Goal: Task Accomplishment & Management: Use online tool/utility

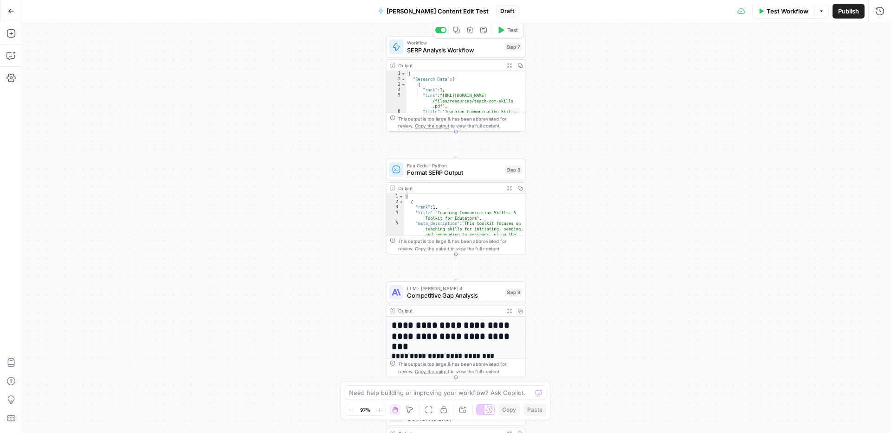
click at [471, 50] on span "SERP Analysis Workflow" at bounding box center [454, 49] width 94 height 9
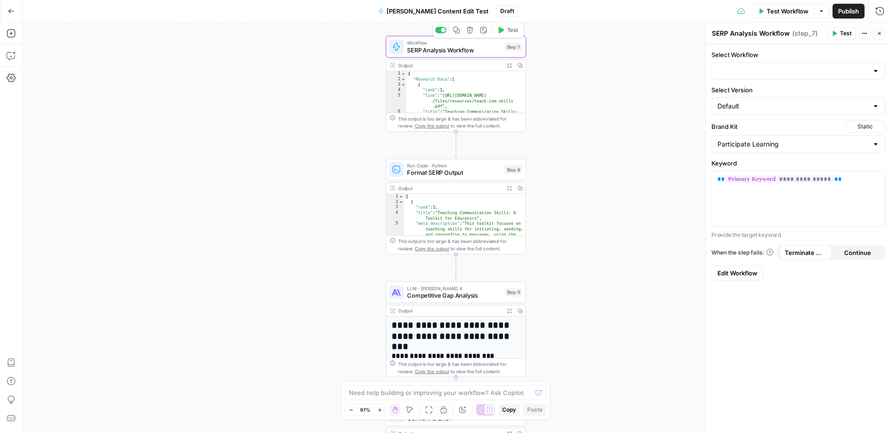
type input "Analyze SERP (Efficient)"
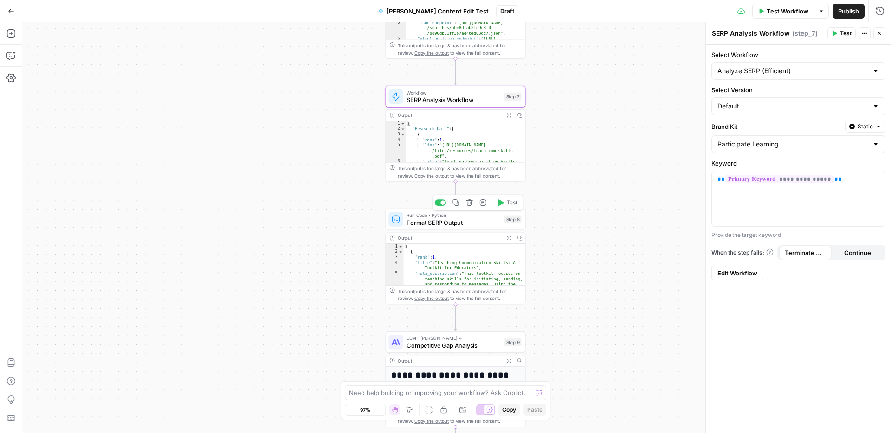
click at [464, 224] on span "Format SERP Output" at bounding box center [453, 222] width 94 height 9
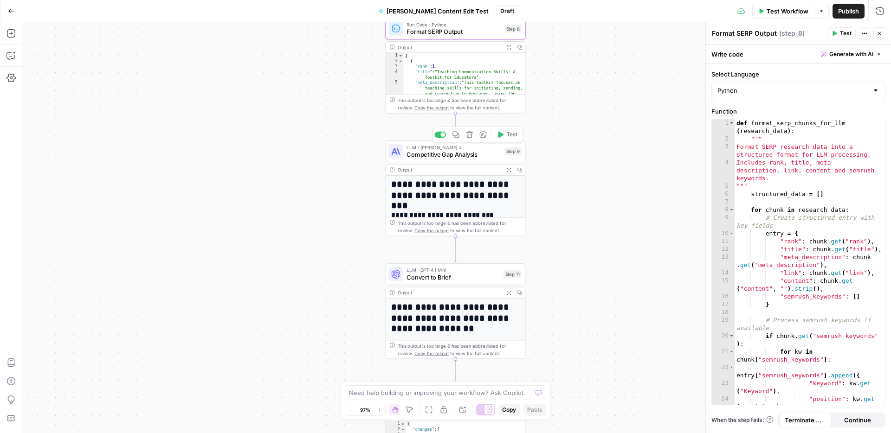
click at [479, 155] on span "Competitive Gap Analysis" at bounding box center [453, 154] width 94 height 9
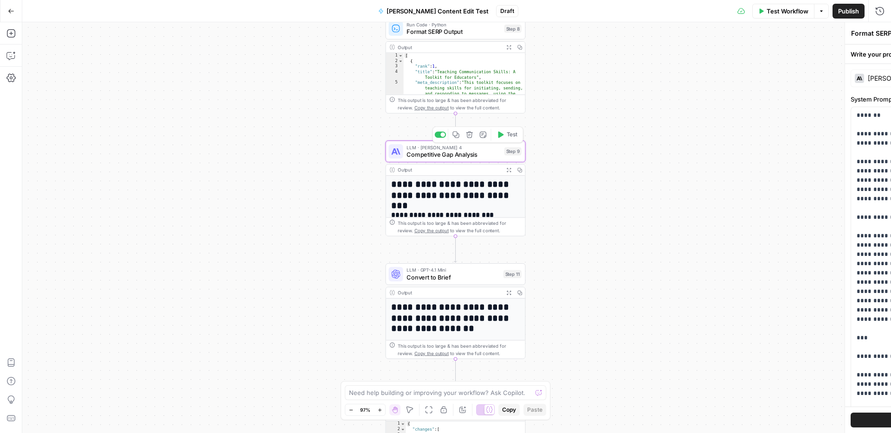
type textarea "Competitive Gap Analysis"
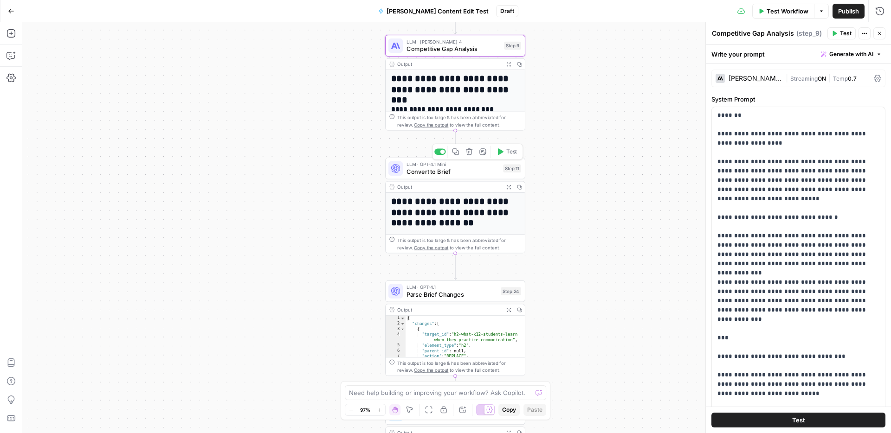
click at [482, 174] on span "Convert to Brief" at bounding box center [452, 171] width 93 height 9
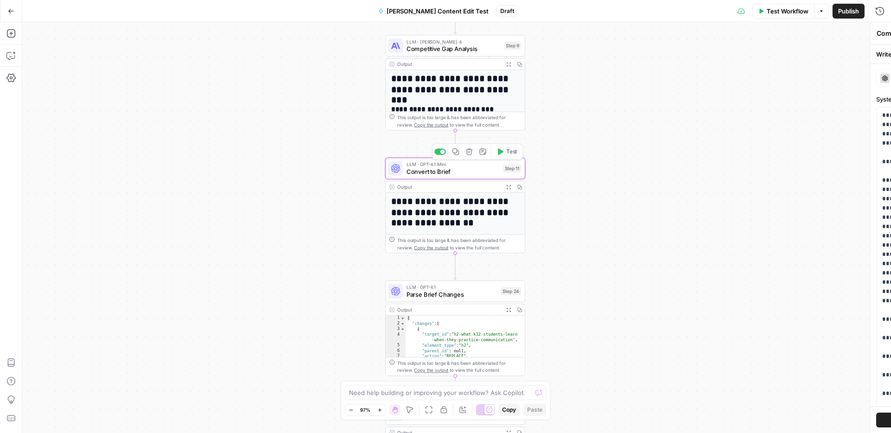
type textarea "Convert to Brief"
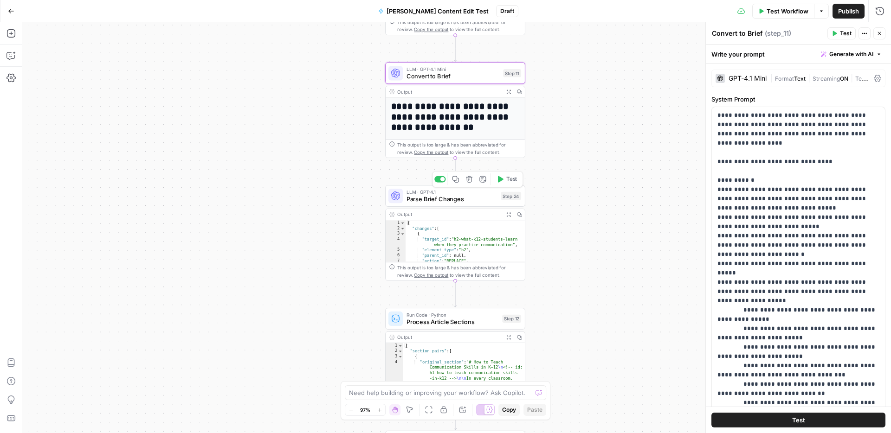
click at [470, 200] on span "Parse Brief Changes" at bounding box center [451, 199] width 91 height 9
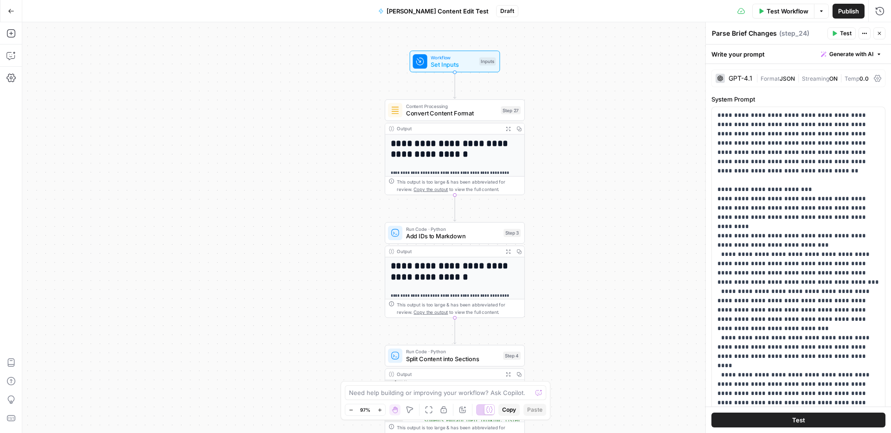
click at [15, 12] on button "Go Back" at bounding box center [11, 11] width 17 height 17
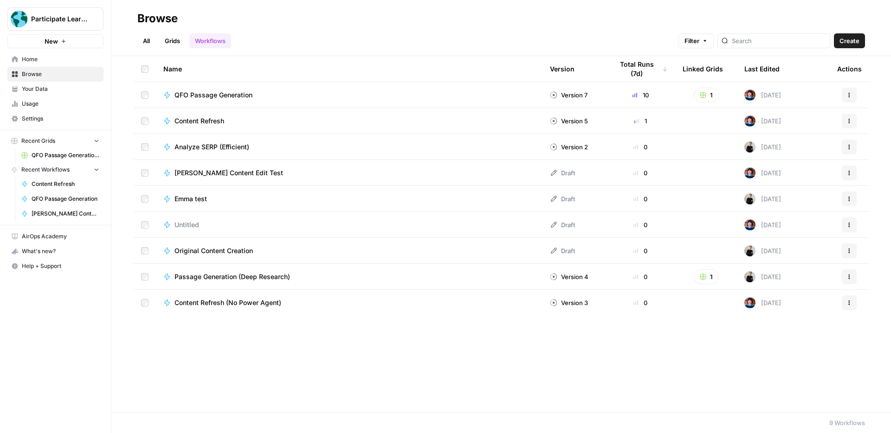
click at [202, 199] on span "Emma test" at bounding box center [190, 198] width 32 height 9
click at [206, 121] on span "Content Refresh" at bounding box center [199, 120] width 50 height 9
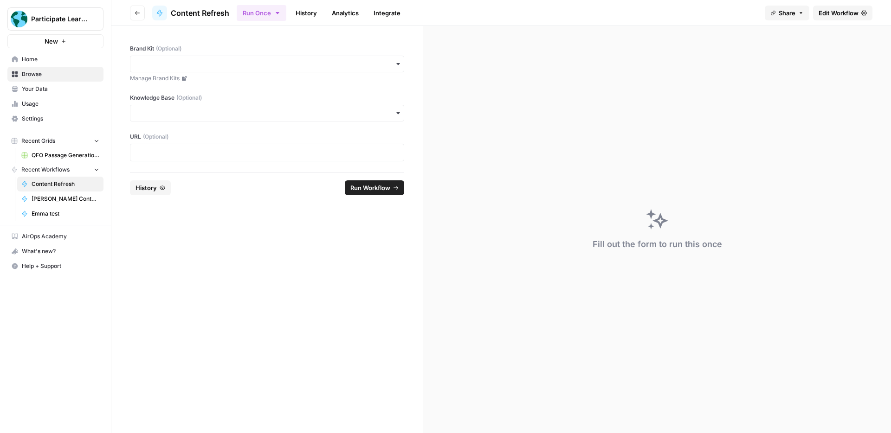
click at [818, 14] on span "Edit Workflow" at bounding box center [838, 12] width 40 height 9
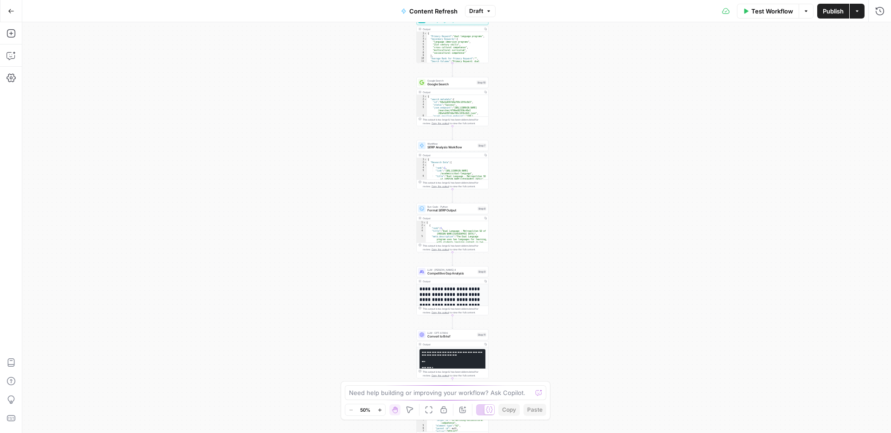
click at [378, 411] on icon "button" at bounding box center [379, 410] width 5 height 5
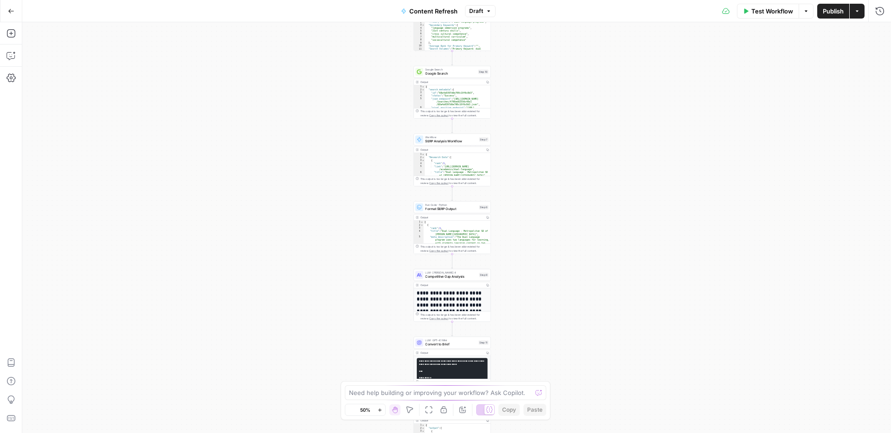
click at [378, 411] on icon "button" at bounding box center [379, 410] width 5 height 5
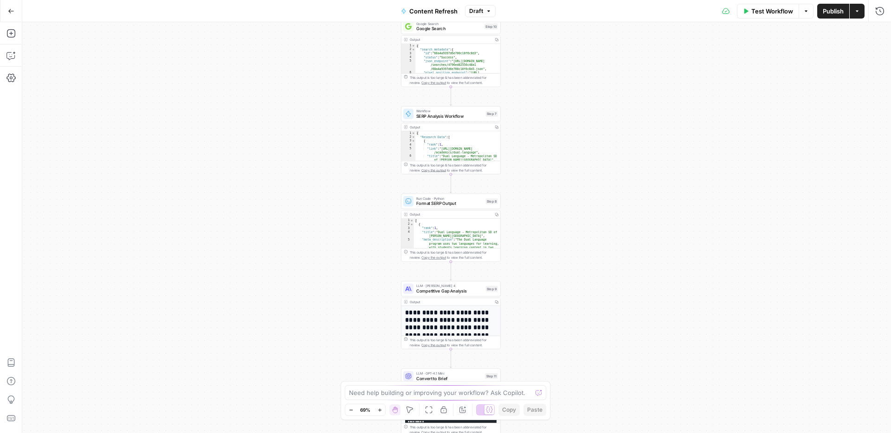
click at [378, 411] on icon "button" at bounding box center [379, 410] width 5 height 5
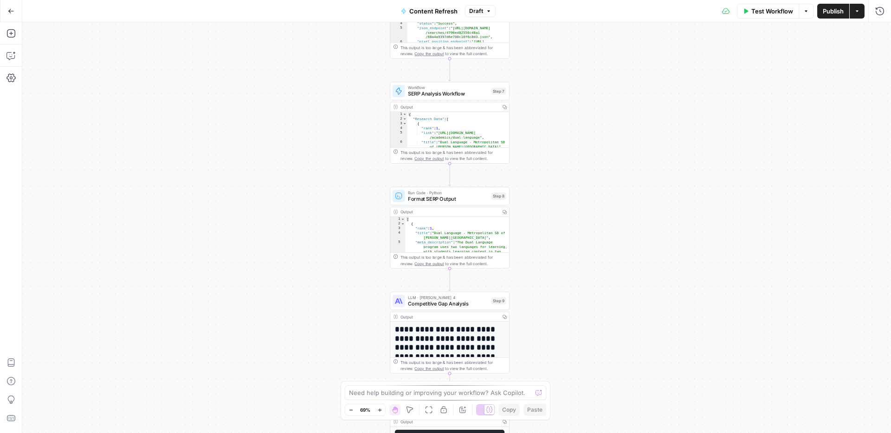
click at [379, 411] on icon "button" at bounding box center [379, 410] width 5 height 5
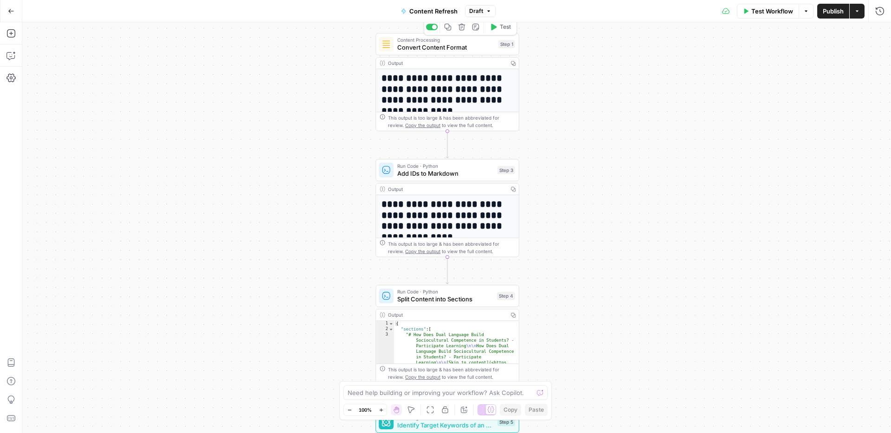
click at [459, 47] on span "Convert Content Format" at bounding box center [445, 47] width 97 height 9
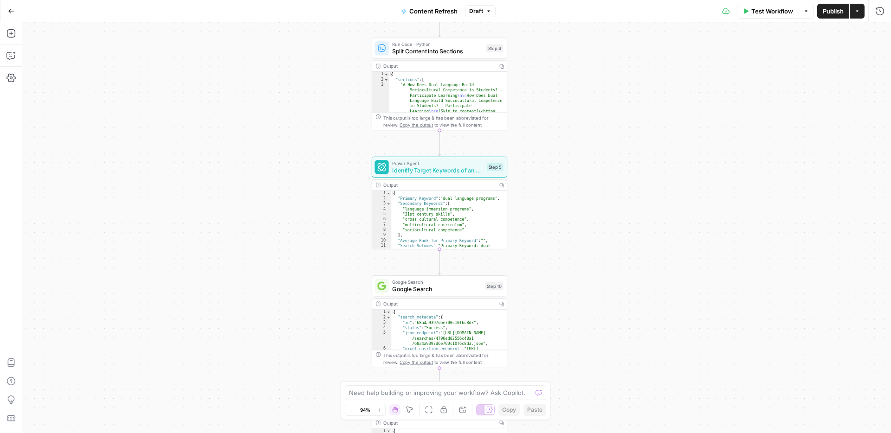
click at [17, 13] on button "Go Back" at bounding box center [11, 11] width 17 height 17
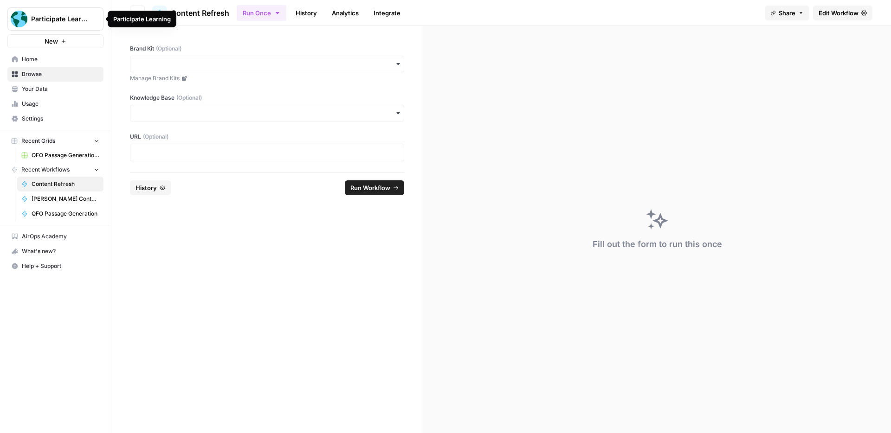
click at [58, 61] on span "Home" at bounding box center [60, 59] width 77 height 8
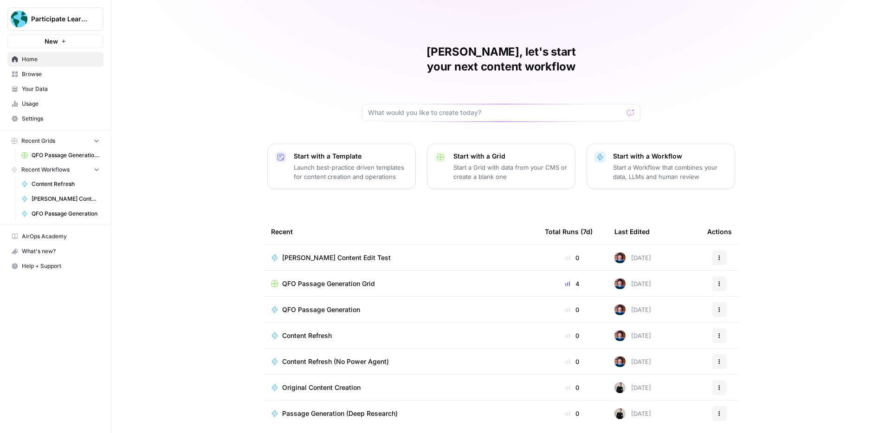
click at [57, 91] on span "Your Data" at bounding box center [60, 89] width 77 height 8
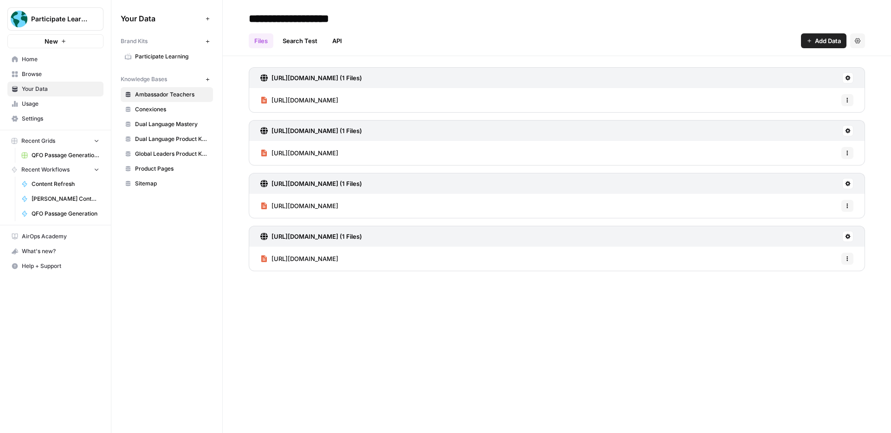
click at [206, 80] on icon "button" at bounding box center [207, 79] width 5 height 5
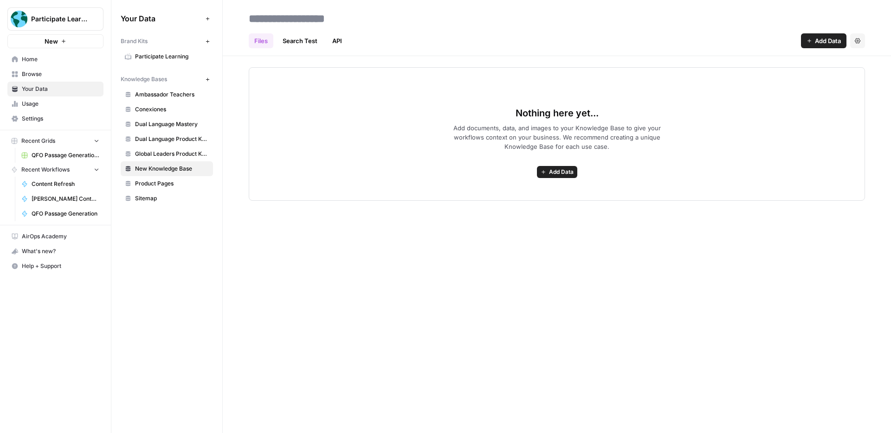
click at [292, 20] on input at bounding box center [319, 18] width 148 height 19
type input "*******"
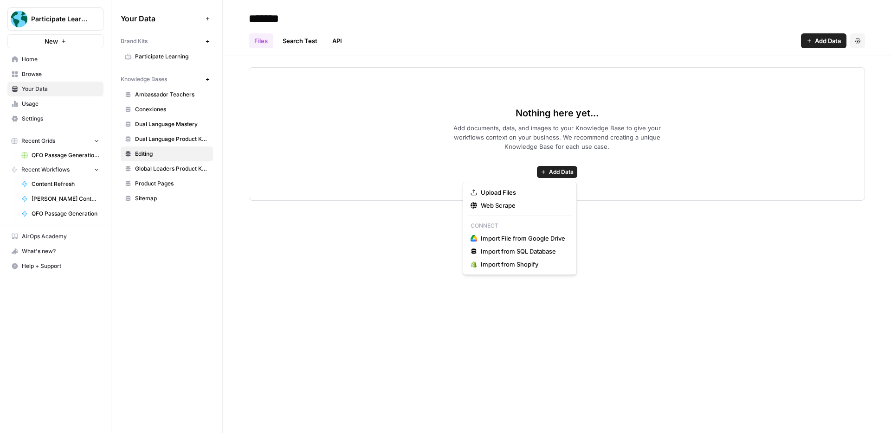
click at [558, 171] on span "Add Data" at bounding box center [561, 172] width 25 height 8
click at [526, 193] on span "Upload Files" at bounding box center [523, 192] width 84 height 9
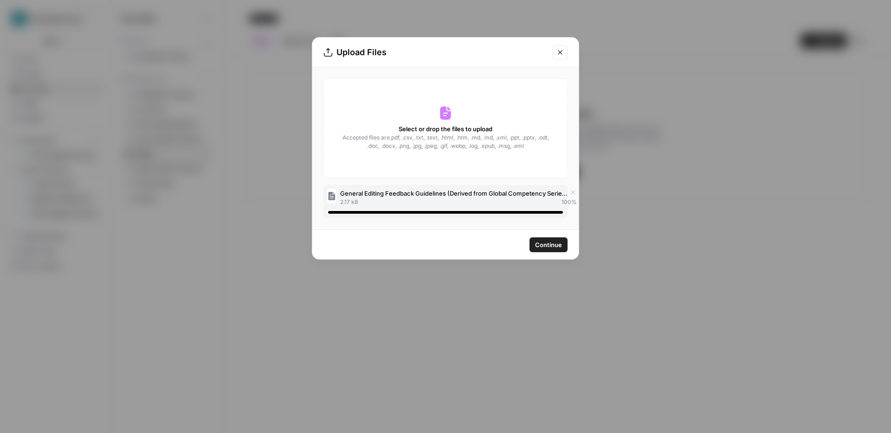
click at [548, 246] on span "Continue" at bounding box center [548, 244] width 27 height 9
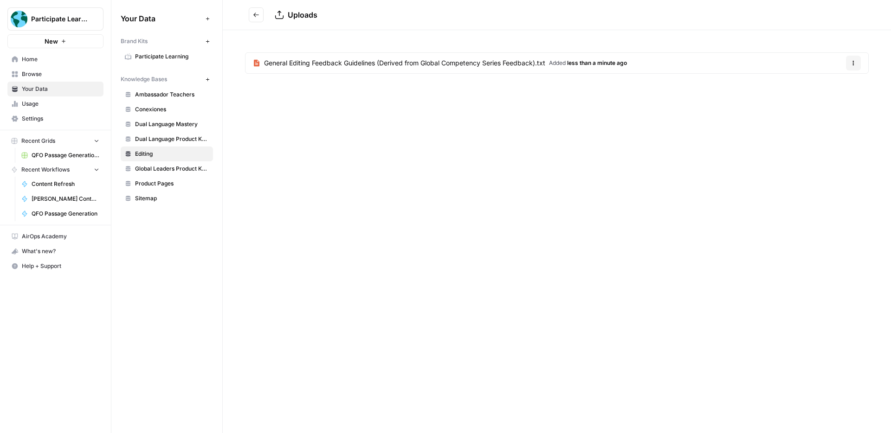
click at [259, 14] on button "Go back" at bounding box center [256, 14] width 15 height 15
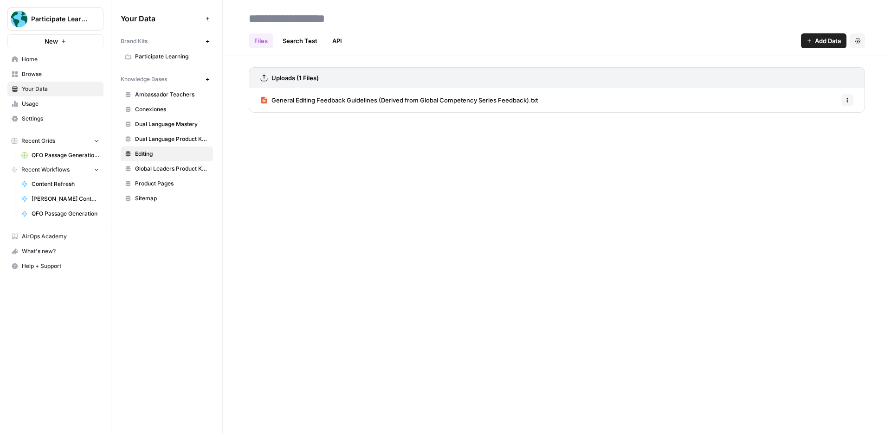
click at [833, 38] on span "Add Data" at bounding box center [828, 40] width 26 height 9
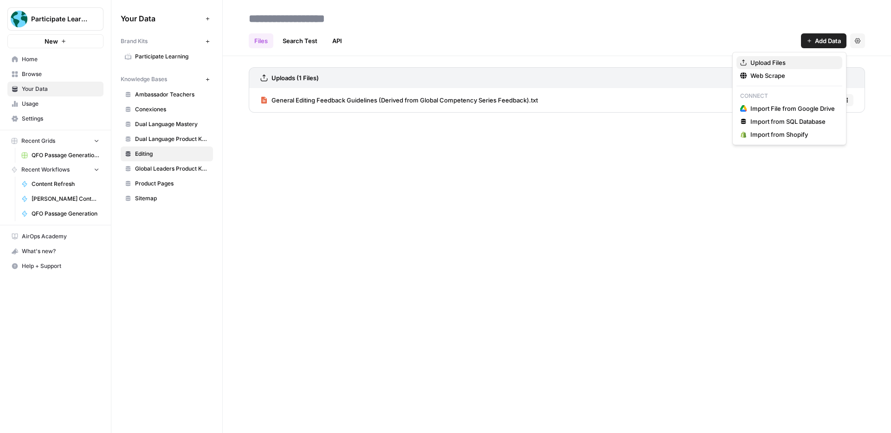
click at [743, 62] on icon "button" at bounding box center [743, 62] width 6 height 6
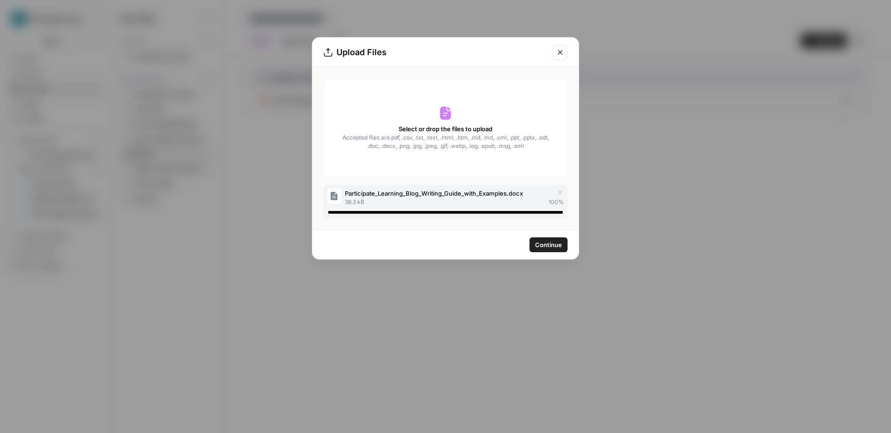
click at [547, 247] on span "Continue" at bounding box center [548, 244] width 27 height 9
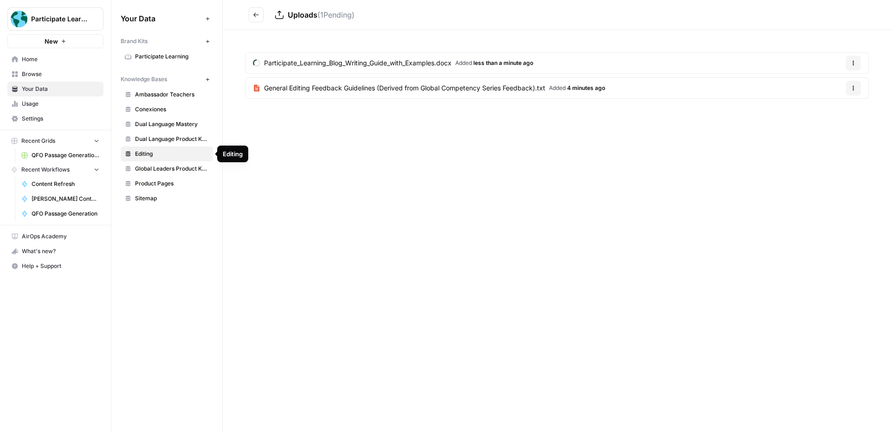
click at [151, 153] on span "Editing" at bounding box center [172, 154] width 74 height 8
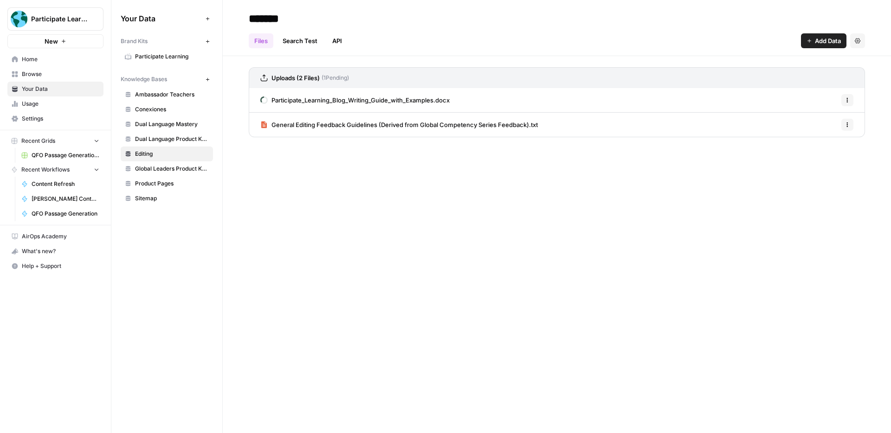
click at [275, 17] on input "*******" at bounding box center [319, 18] width 148 height 19
click at [291, 17] on input "*******" at bounding box center [319, 18] width 148 height 19
type input "**********"
click at [503, 19] on h2 "**********" at bounding box center [557, 18] width 616 height 15
click at [321, 200] on div "**********" at bounding box center [557, 216] width 668 height 433
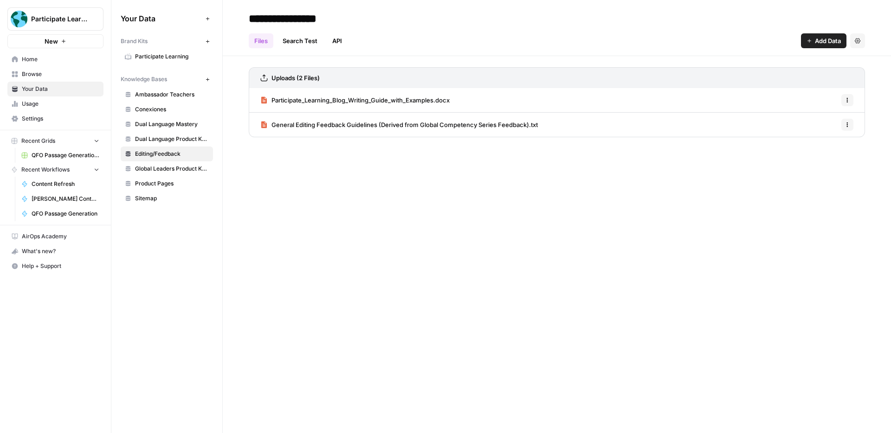
click at [64, 60] on span "Home" at bounding box center [60, 59] width 77 height 8
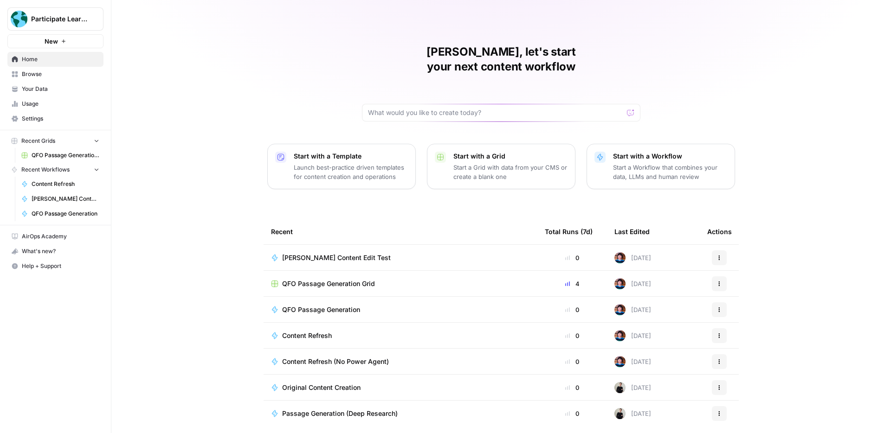
click at [78, 43] on button "New" at bounding box center [55, 41] width 96 height 14
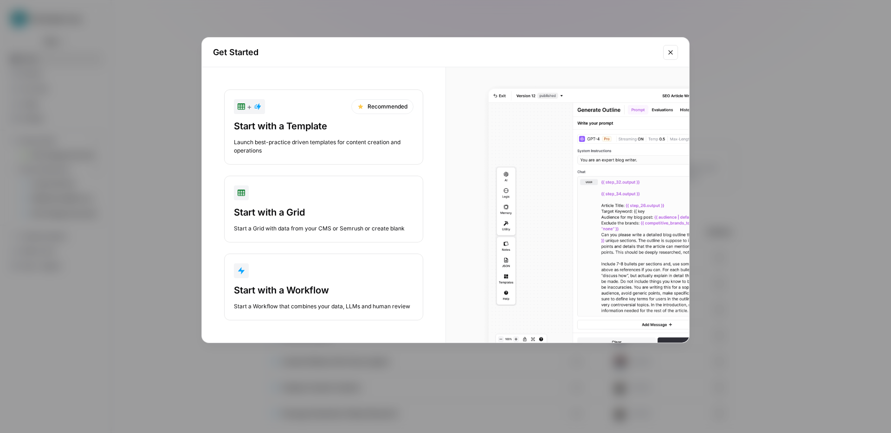
click at [384, 285] on div "Start with a Workflow" at bounding box center [324, 290] width 180 height 13
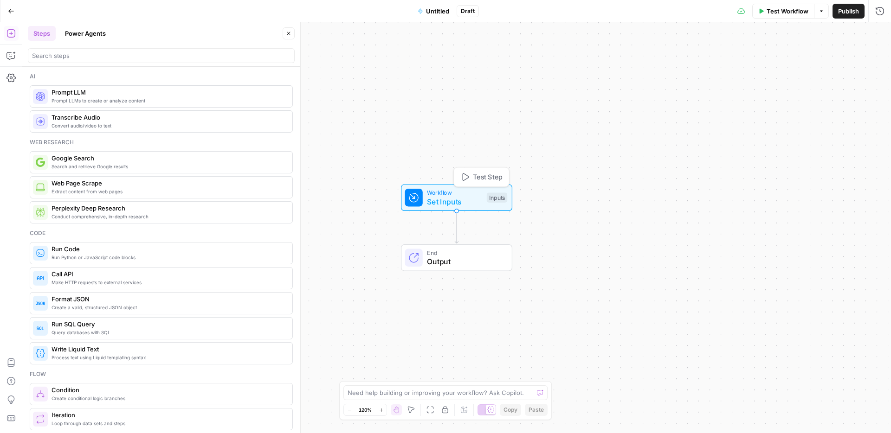
click at [453, 199] on span "Set Inputs" at bounding box center [454, 201] width 55 height 11
click at [789, 61] on span "Add Field" at bounding box center [786, 62] width 27 height 9
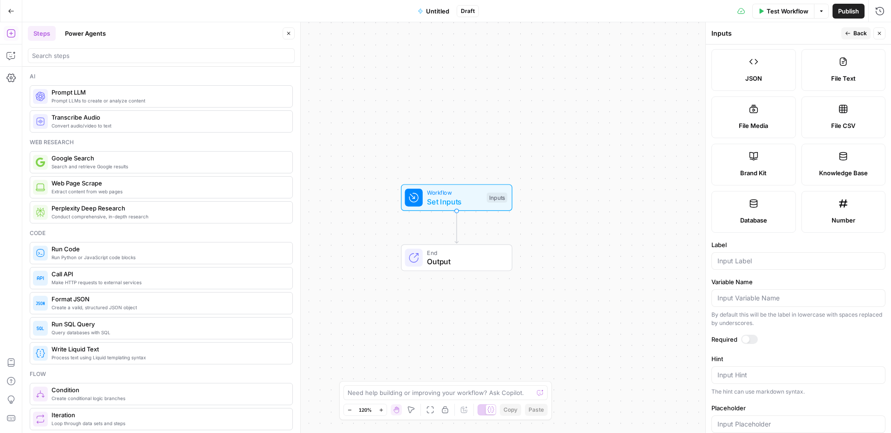
scroll to position [109, 0]
click at [792, 258] on input "Label" at bounding box center [798, 259] width 162 height 9
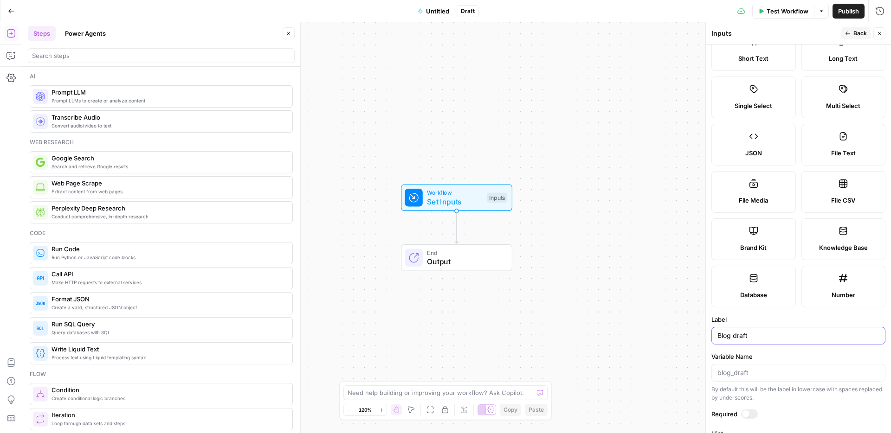
scroll to position [0, 0]
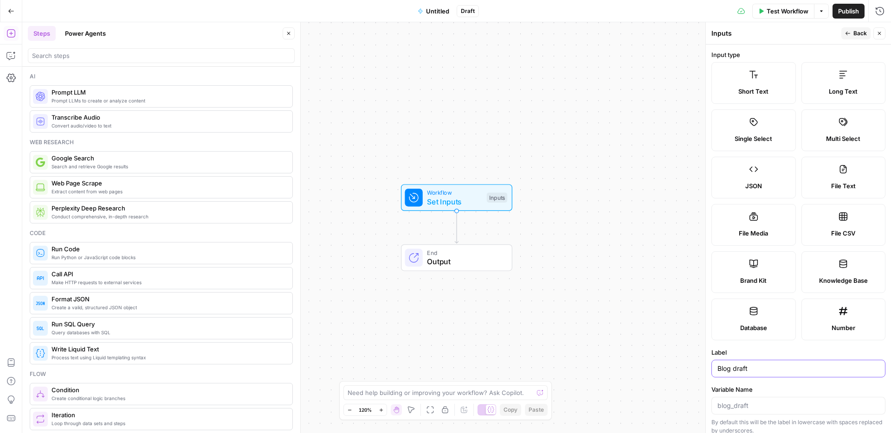
type input "Blog draft"
click at [859, 37] on span "Back" at bounding box center [859, 33] width 13 height 8
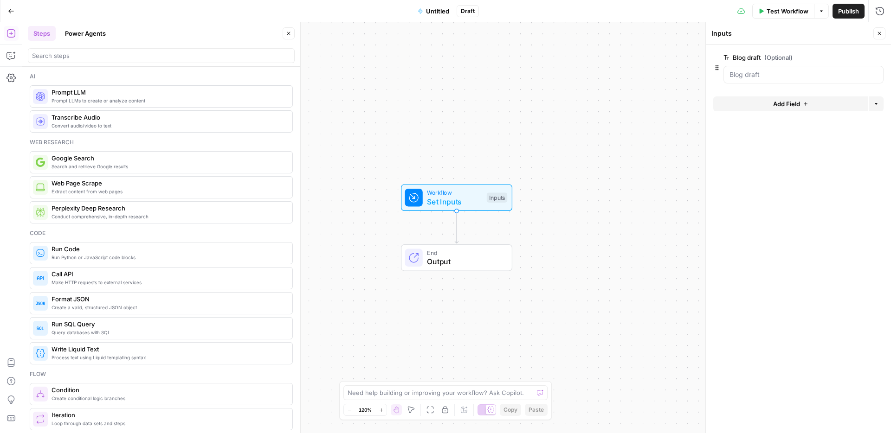
click at [820, 103] on button "Add Field" at bounding box center [790, 103] width 154 height 15
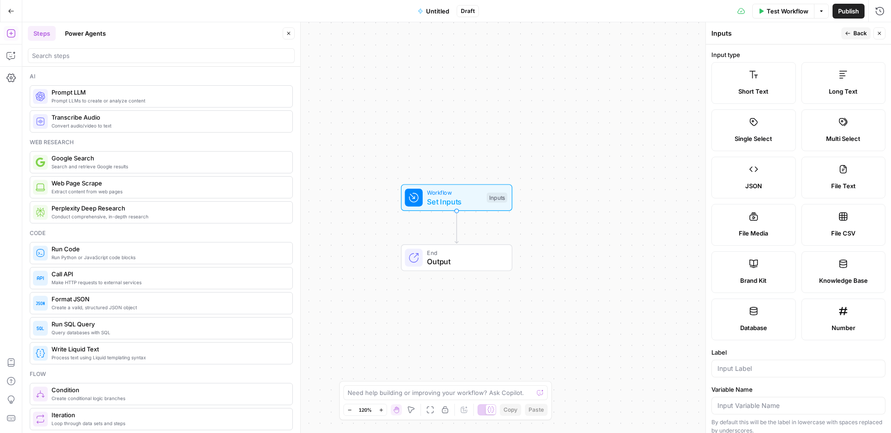
click at [849, 272] on label "Knowledge Base" at bounding box center [843, 272] width 84 height 42
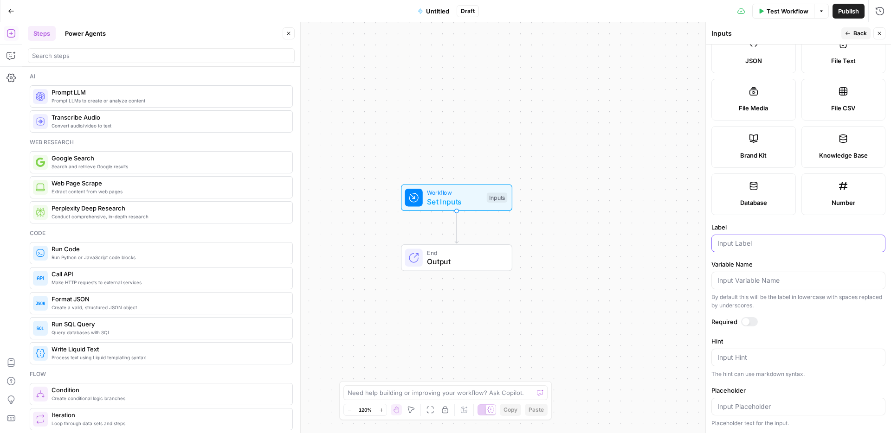
click at [795, 242] on input "Label" at bounding box center [798, 243] width 162 height 9
type input "Knowledge Base"
click at [819, 323] on label "Required" at bounding box center [798, 321] width 174 height 9
click at [848, 37] on button "Back" at bounding box center [855, 33] width 29 height 12
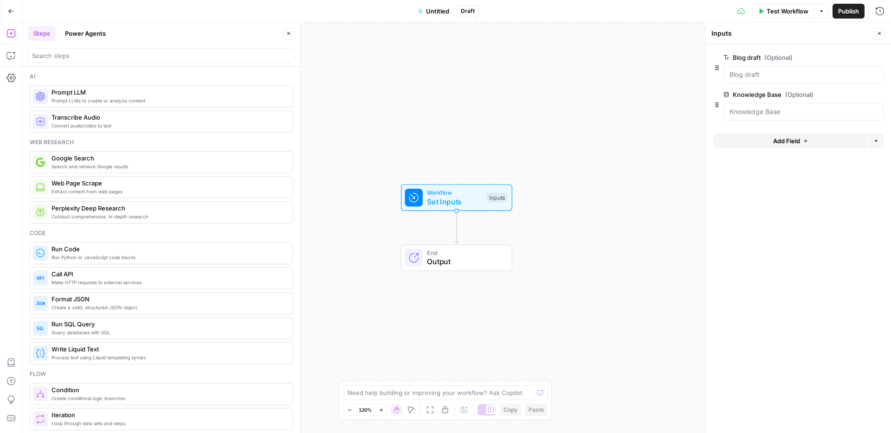
click at [822, 143] on button "Add Field" at bounding box center [790, 141] width 154 height 15
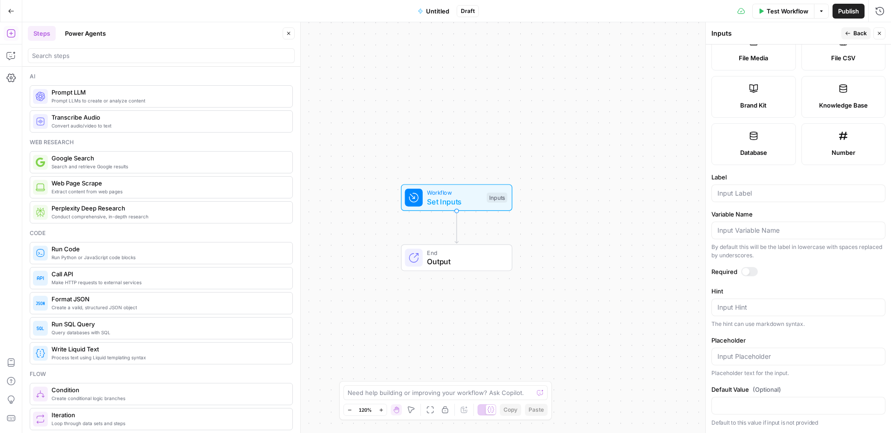
scroll to position [0, 0]
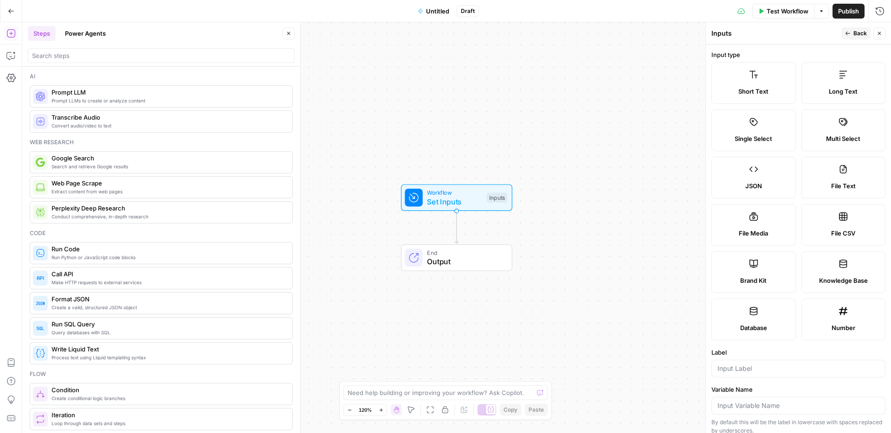
click at [856, 98] on label "Long Text" at bounding box center [843, 83] width 84 height 42
click at [845, 90] on span "Long Text" at bounding box center [842, 91] width 29 height 9
click at [847, 35] on icon "button" at bounding box center [848, 34] width 6 height 6
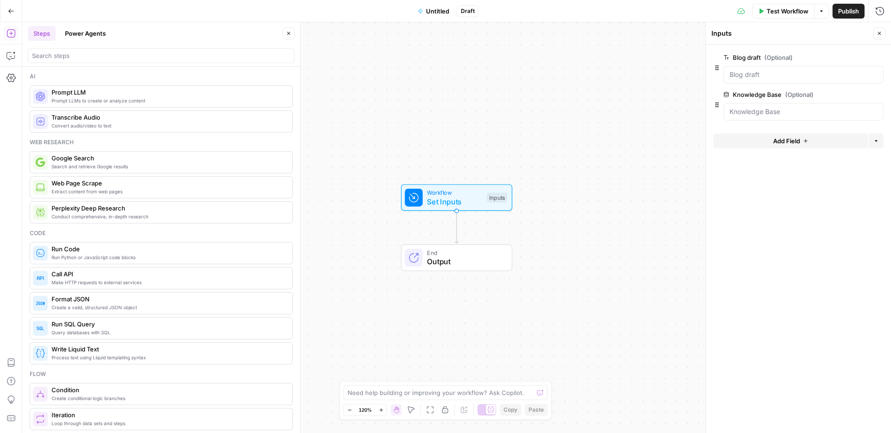
click at [877, 58] on icon "button" at bounding box center [877, 57] width 5 height 5
click at [821, 103] on button "Add Field" at bounding box center [790, 103] width 154 height 15
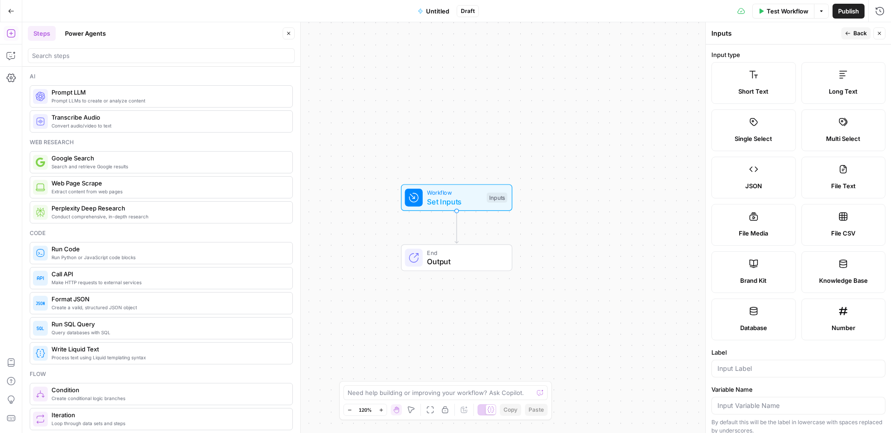
click at [841, 87] on span "Long Text" at bounding box center [842, 91] width 29 height 9
click at [768, 376] on div at bounding box center [798, 369] width 174 height 18
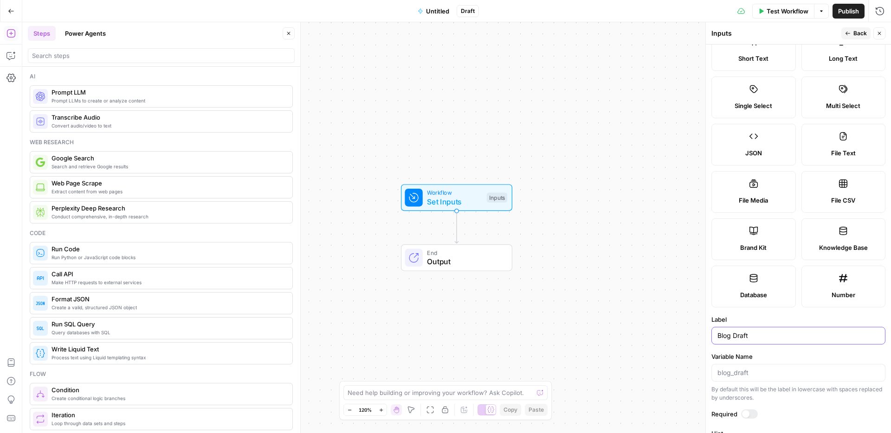
scroll to position [56, 0]
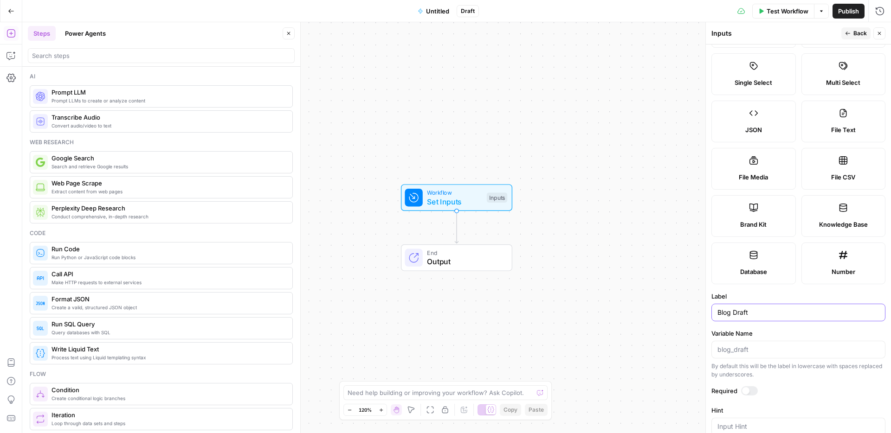
type input "Blog Draft"
drag, startPoint x: 734, startPoint y: 350, endPoint x: 706, endPoint y: 350, distance: 28.3
click at [708, 351] on div "Inputs Back Close Input type Short Text Long Text Single Select Multi Select JS…" at bounding box center [798, 227] width 186 height 411
type input "draft_markdown"
click at [852, 35] on button "Back" at bounding box center [855, 33] width 29 height 12
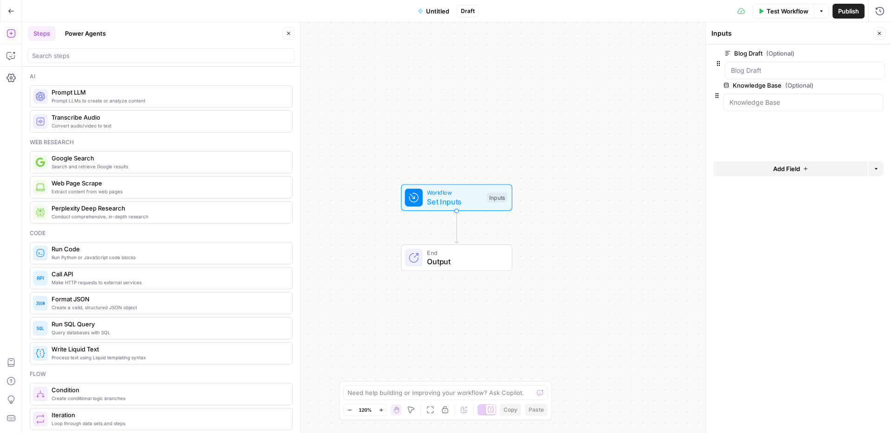
drag, startPoint x: 717, startPoint y: 105, endPoint x: 719, endPoint y: 61, distance: 44.1
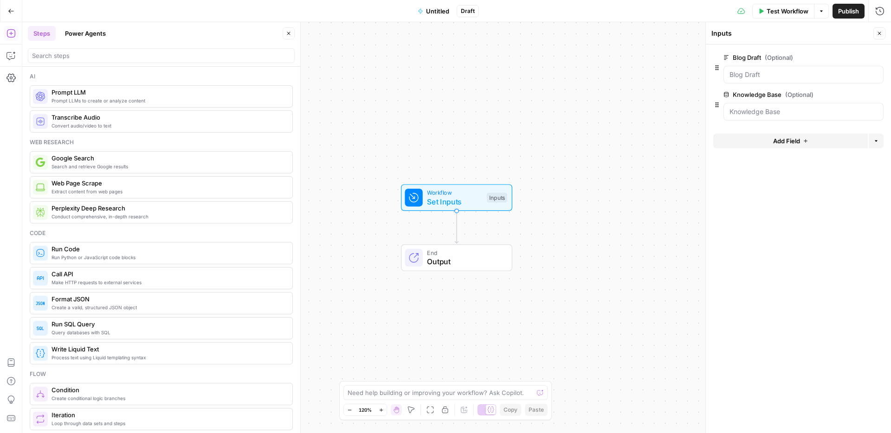
click at [782, 140] on span "Add Field" at bounding box center [786, 140] width 27 height 9
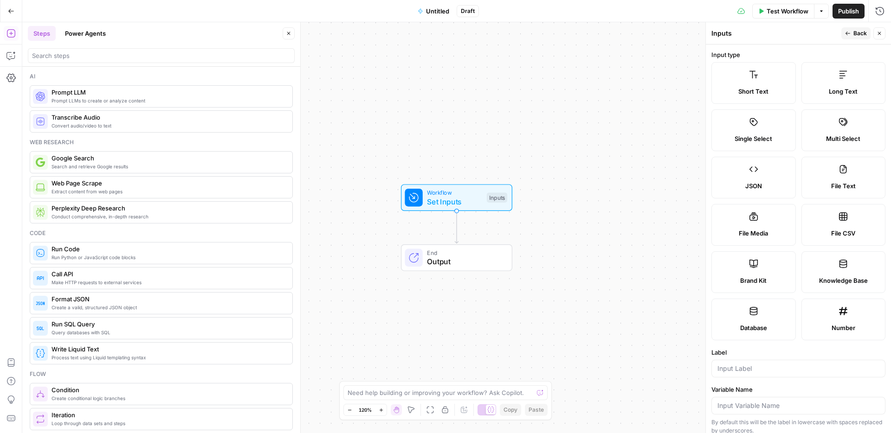
click at [774, 81] on label "Short Text" at bounding box center [753, 83] width 84 height 42
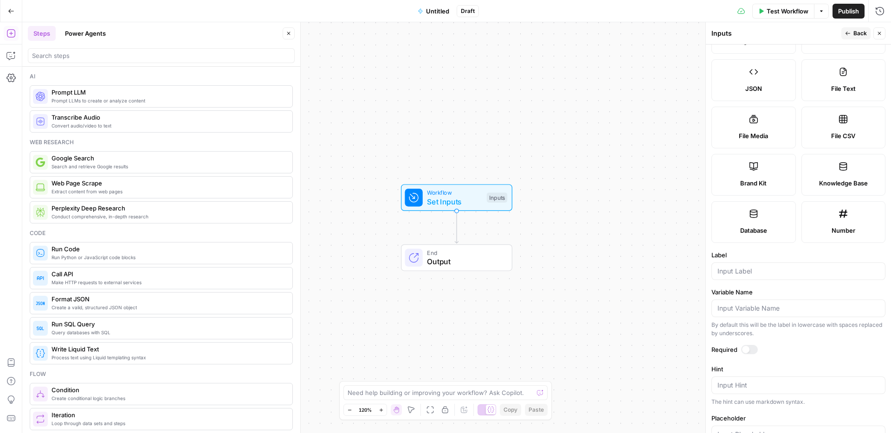
scroll to position [98, 0]
click at [775, 268] on input "Label" at bounding box center [798, 270] width 162 height 9
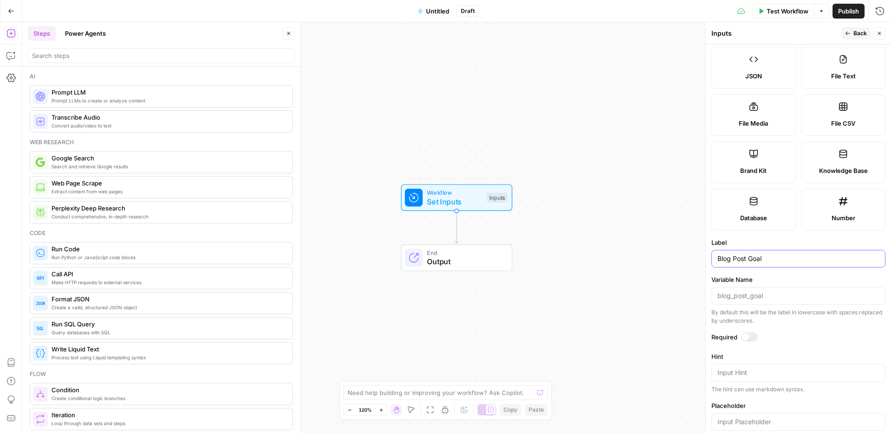
scroll to position [111, 0]
type input "Blog Post Goal"
drag, startPoint x: 764, startPoint y: 293, endPoint x: 770, endPoint y: 294, distance: 6.5
click at [764, 293] on input "Variable Name" at bounding box center [798, 294] width 162 height 9
type input "post_goal"
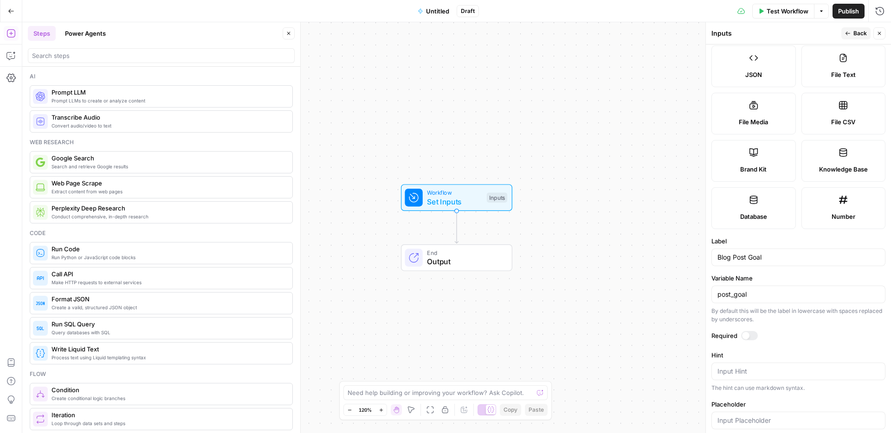
click at [851, 36] on button "Back" at bounding box center [855, 33] width 29 height 12
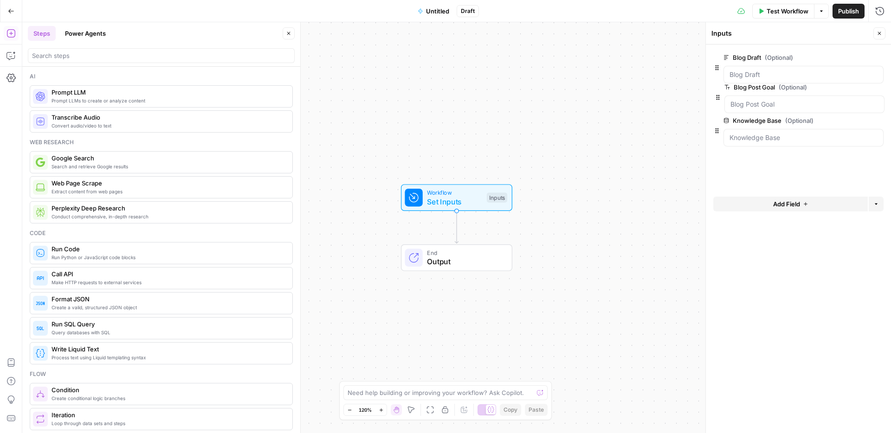
drag, startPoint x: 716, startPoint y: 140, endPoint x: 717, endPoint y: 93, distance: 46.9
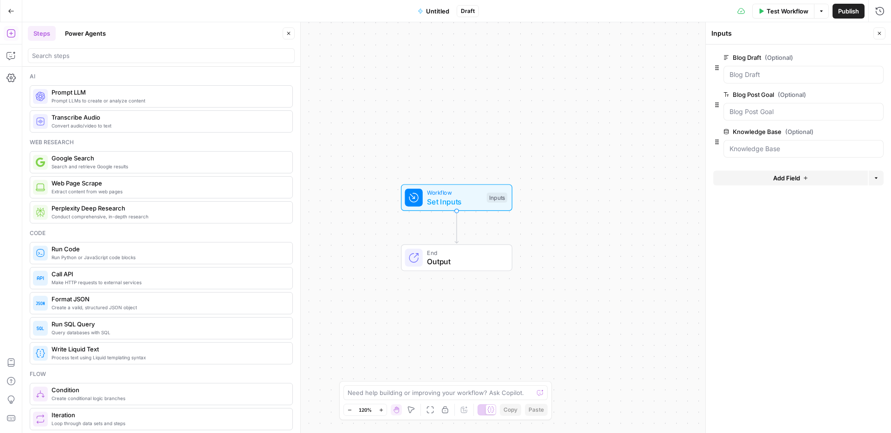
click at [763, 180] on button "Add Field" at bounding box center [790, 178] width 154 height 15
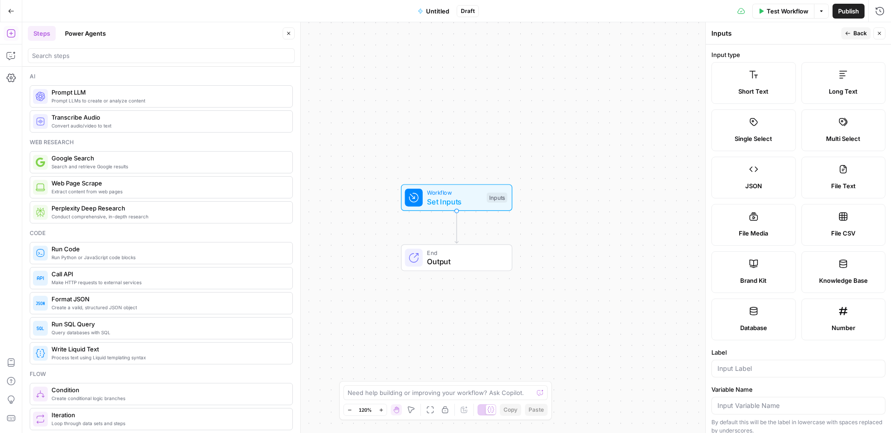
click at [747, 94] on span "Short Text" at bounding box center [753, 91] width 30 height 9
click at [767, 369] on input "Label" at bounding box center [798, 368] width 162 height 9
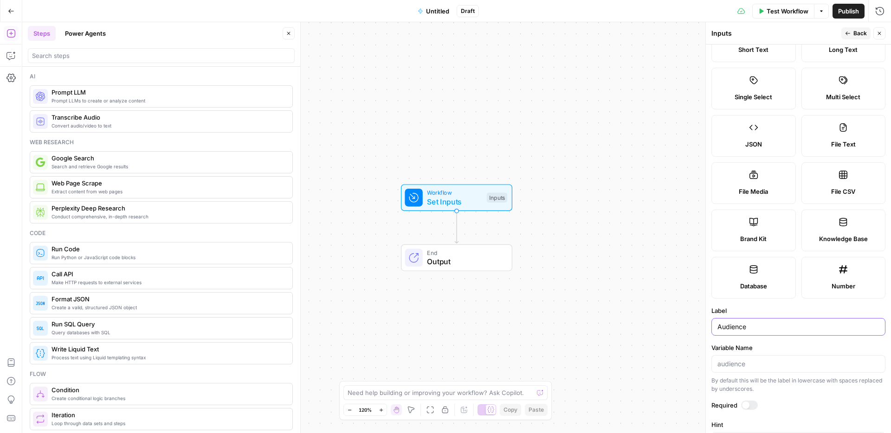
scroll to position [0, 0]
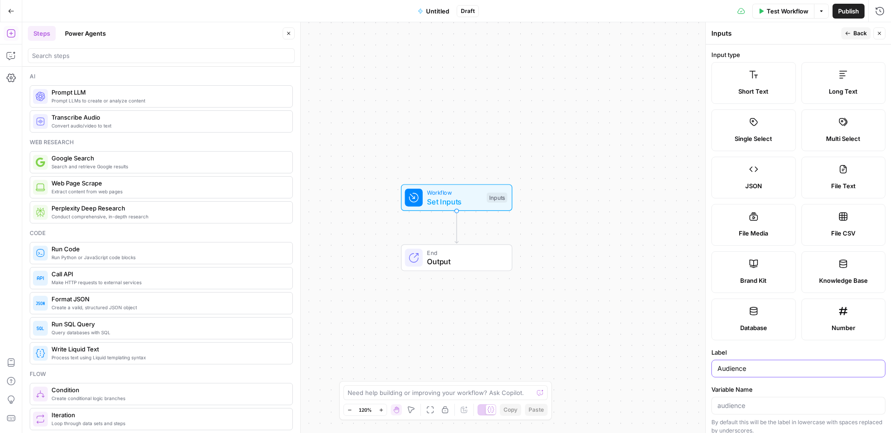
type input "Audience"
click at [849, 35] on icon "button" at bounding box center [848, 34] width 6 height 6
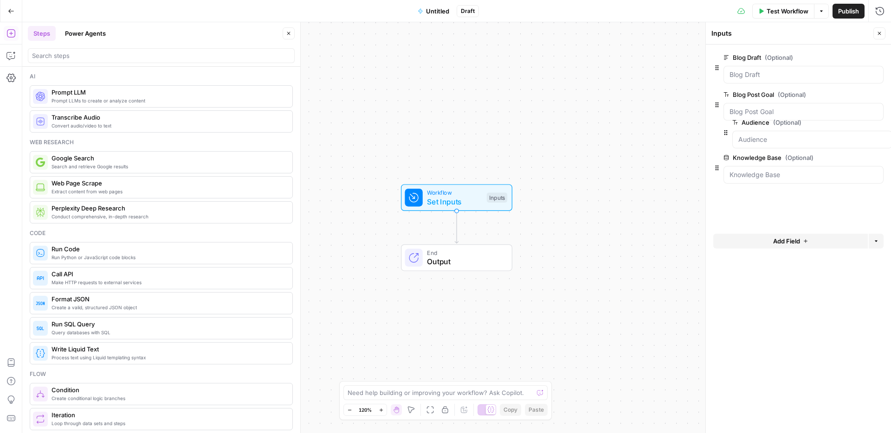
drag, startPoint x: 717, startPoint y: 180, endPoint x: 726, endPoint y: 131, distance: 49.7
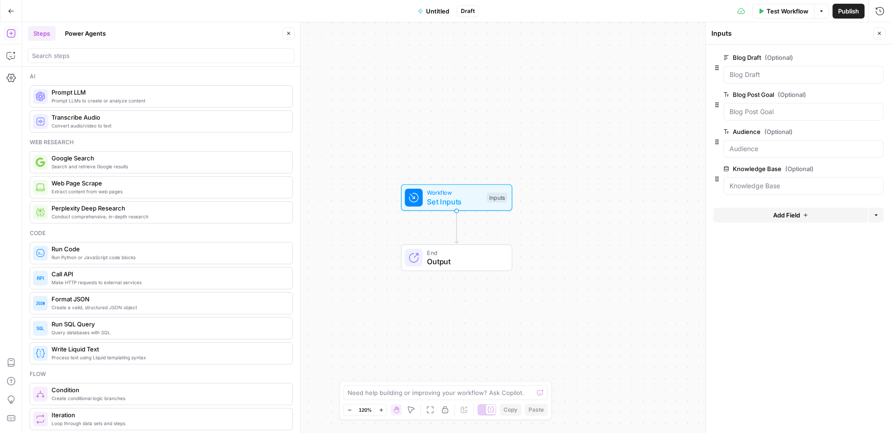
click at [761, 215] on button "Add Field" at bounding box center [790, 215] width 154 height 15
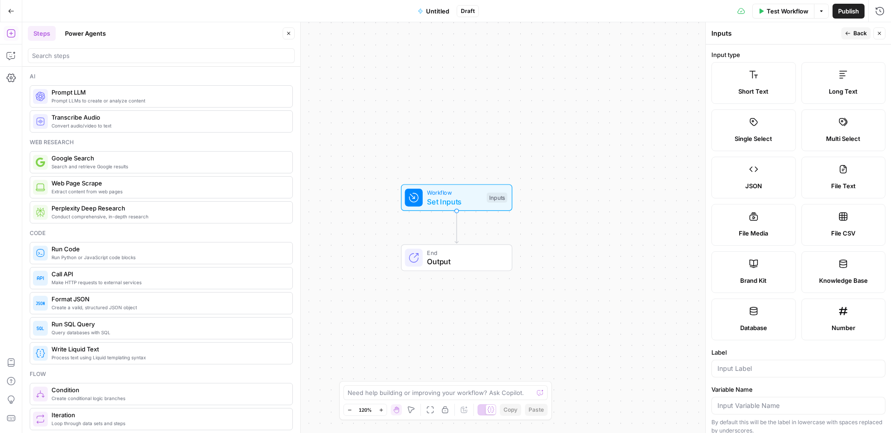
click at [759, 87] on span "Short Text" at bounding box center [753, 91] width 30 height 9
drag, startPoint x: 800, startPoint y: 370, endPoint x: 793, endPoint y: 371, distance: 7.5
click at [799, 370] on input "Label" at bounding box center [798, 368] width 162 height 9
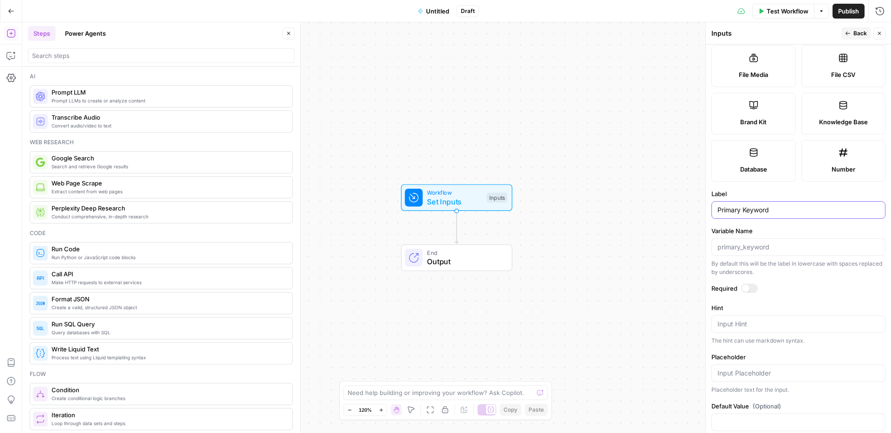
scroll to position [175, 0]
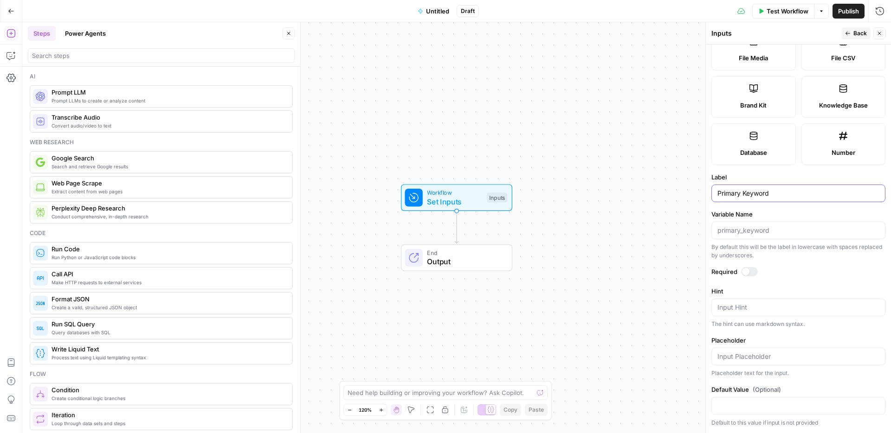
type input "Primary Keyword"
click at [851, 31] on button "Back" at bounding box center [855, 33] width 29 height 12
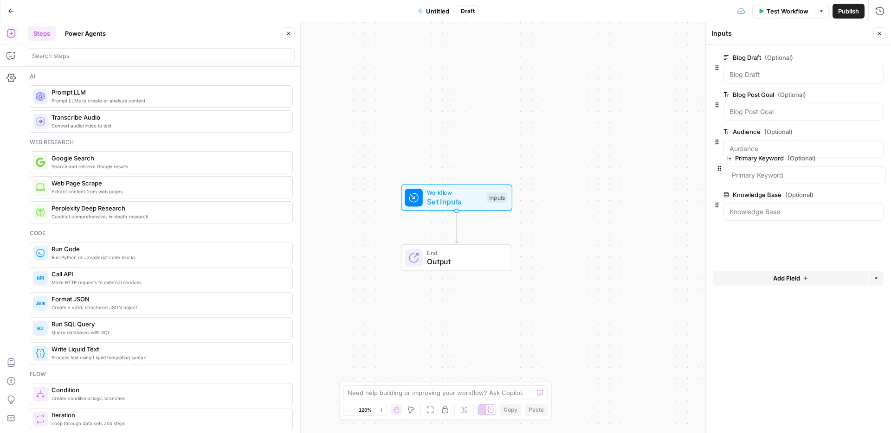
drag, startPoint x: 716, startPoint y: 218, endPoint x: 719, endPoint y: 167, distance: 50.2
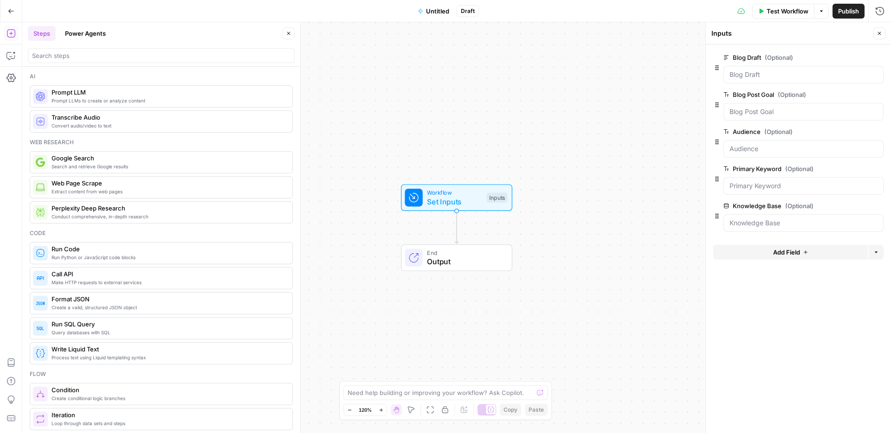
click at [784, 327] on form "Blog Draft (Optional) edit field Delete group Blog Post Goal (Optional) edit fi…" at bounding box center [798, 239] width 185 height 389
click at [777, 251] on span "Add Field" at bounding box center [786, 252] width 27 height 9
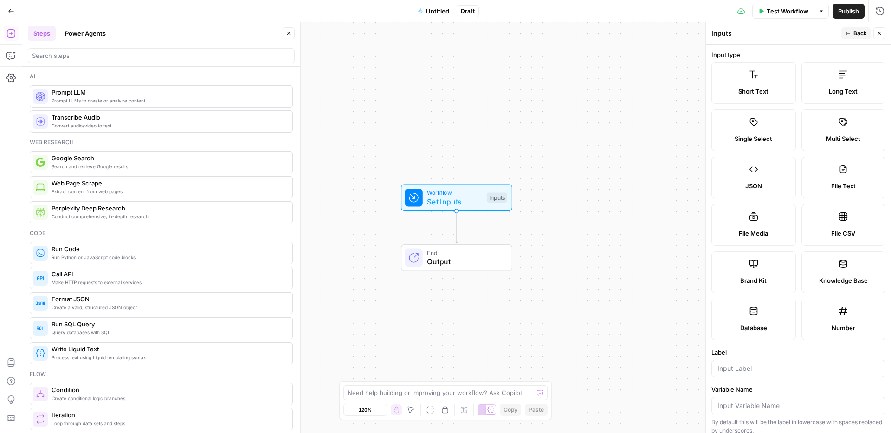
click at [771, 281] on div "Brand Kit" at bounding box center [753, 280] width 69 height 9
click at [788, 365] on input "Label" at bounding box center [798, 368] width 162 height 9
type input "Brand Kit"
click at [805, 347] on form "Input type Short Text Long Text Single Select Multi Select JSON File Text File …" at bounding box center [798, 239] width 185 height 389
click at [853, 28] on button "Back" at bounding box center [855, 33] width 29 height 12
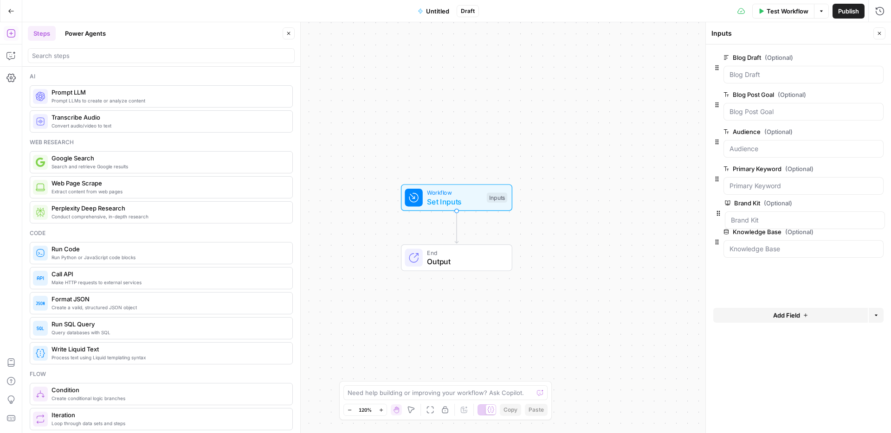
drag, startPoint x: 719, startPoint y: 254, endPoint x: 720, endPoint y: 210, distance: 44.1
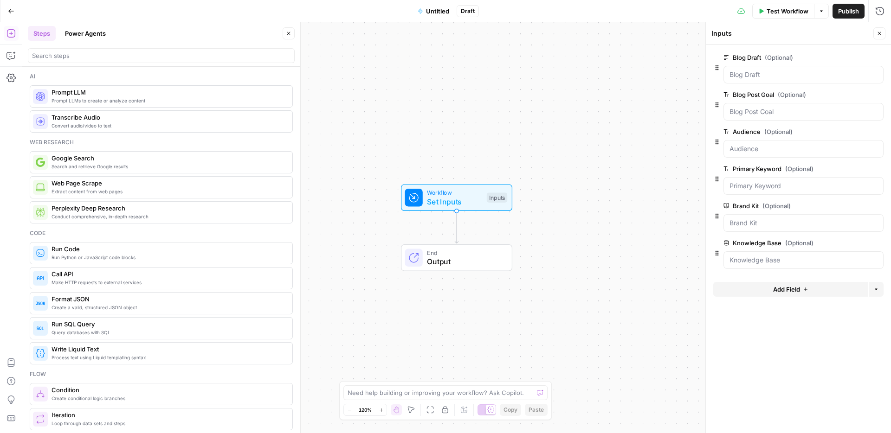
click at [770, 36] on div "Inputs" at bounding box center [790, 33] width 159 height 9
click at [443, 12] on span "Untitled" at bounding box center [437, 10] width 23 height 9
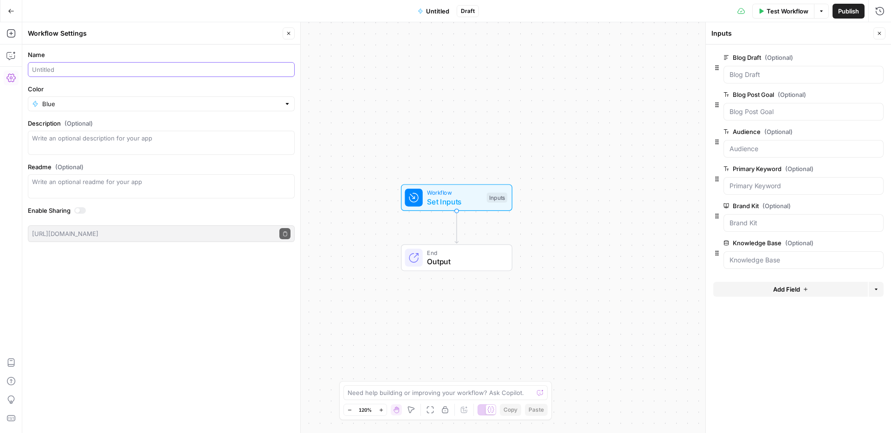
click at [231, 69] on input "Name" at bounding box center [161, 69] width 258 height 9
type input "Editing"
click at [270, 18] on div "Go Back Editing Draft Test Workflow Options Publish Run History" at bounding box center [445, 11] width 891 height 22
click at [295, 35] on header "Workflow Settings Close" at bounding box center [161, 33] width 278 height 22
click at [287, 33] on icon "button" at bounding box center [289, 34] width 6 height 6
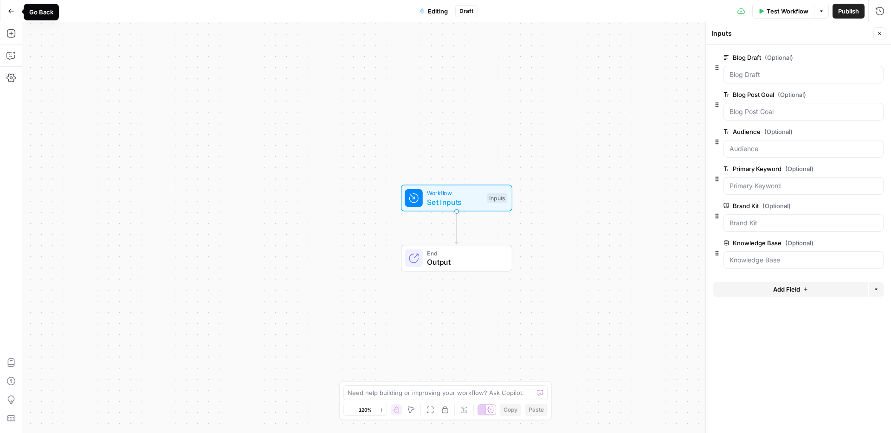
click at [230, 79] on div "Workflow Set Inputs Inputs End Output" at bounding box center [456, 227] width 868 height 411
click at [13, 34] on icon "button" at bounding box center [10, 33] width 9 height 9
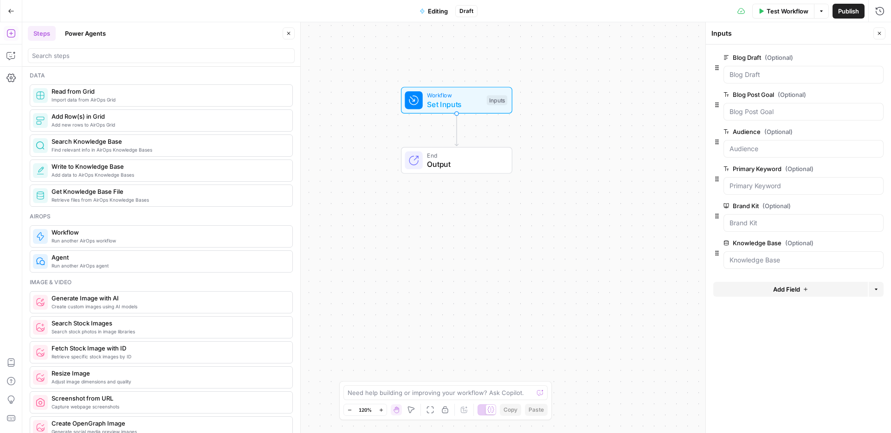
scroll to position [442, 0]
click at [229, 148] on span "Find relevant info in AirOps Knowledge Bases" at bounding box center [167, 147] width 233 height 7
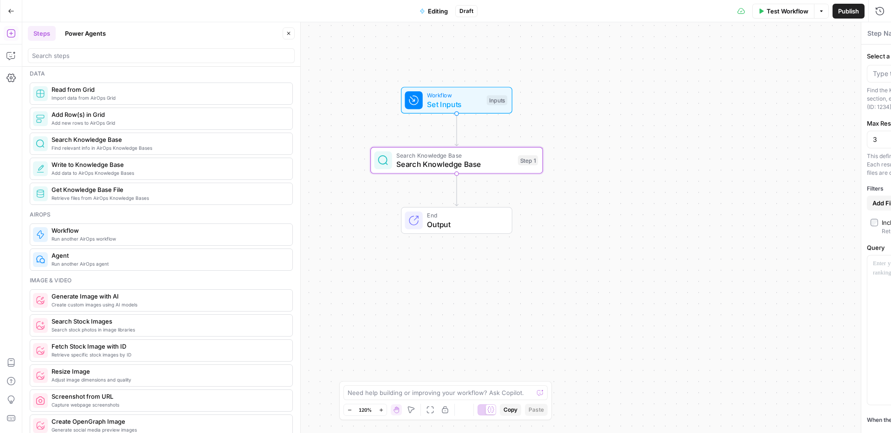
type textarea "Search Knowledge Base"
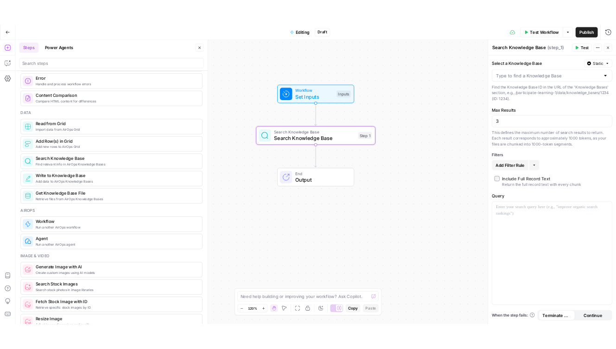
scroll to position [386, 0]
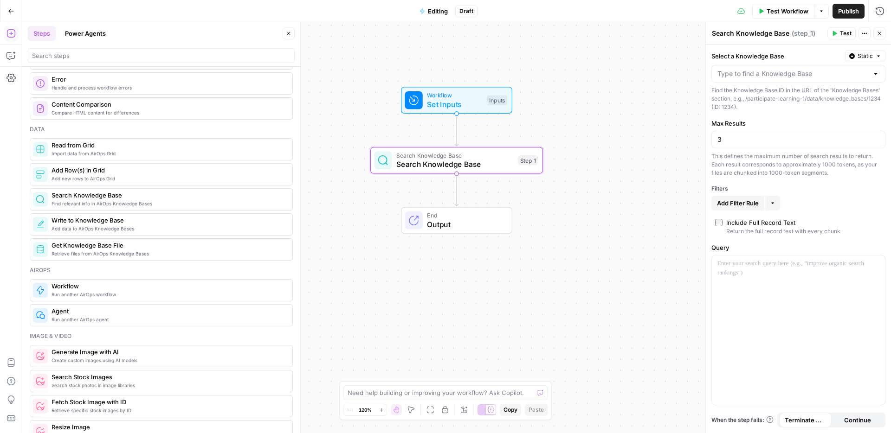
click at [781, 121] on label "Max Results" at bounding box center [798, 123] width 174 height 9
click at [781, 135] on input "3" at bounding box center [798, 139] width 162 height 9
click at [780, 117] on div "Select a Knowledge Base Static Find the Knowledge Base ID in the URL of the 'Kn…" at bounding box center [798, 239] width 185 height 389
click at [785, 78] on div at bounding box center [798, 74] width 174 height 18
drag, startPoint x: 810, startPoint y: 60, endPoint x: 841, endPoint y: 59, distance: 31.1
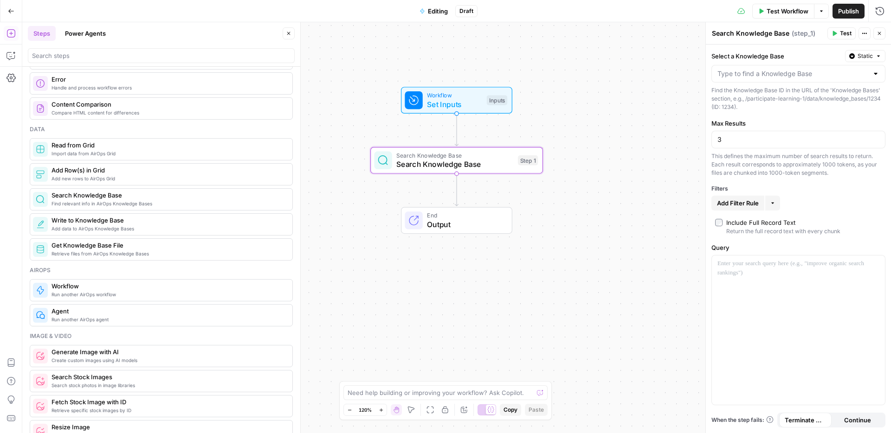
click at [810, 60] on label "Select a Knowledge Base" at bounding box center [776, 55] width 130 height 9
click at [810, 69] on input "Select a Knowledge Base" at bounding box center [792, 73] width 151 height 9
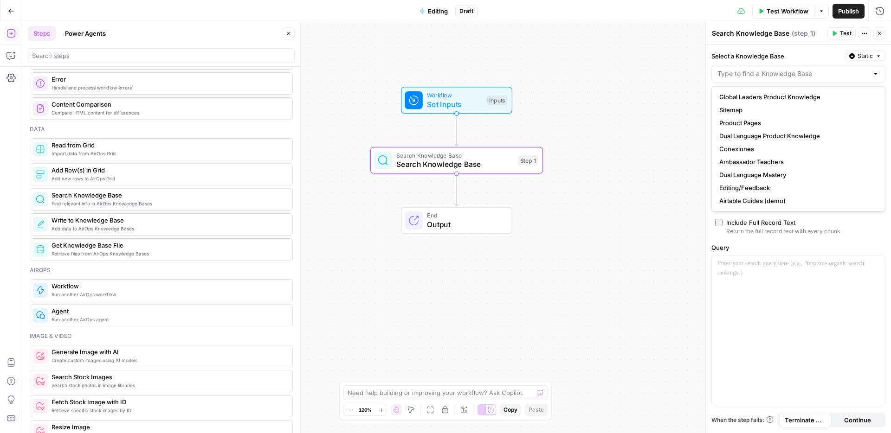
click at [874, 56] on button "Static" at bounding box center [865, 56] width 40 height 12
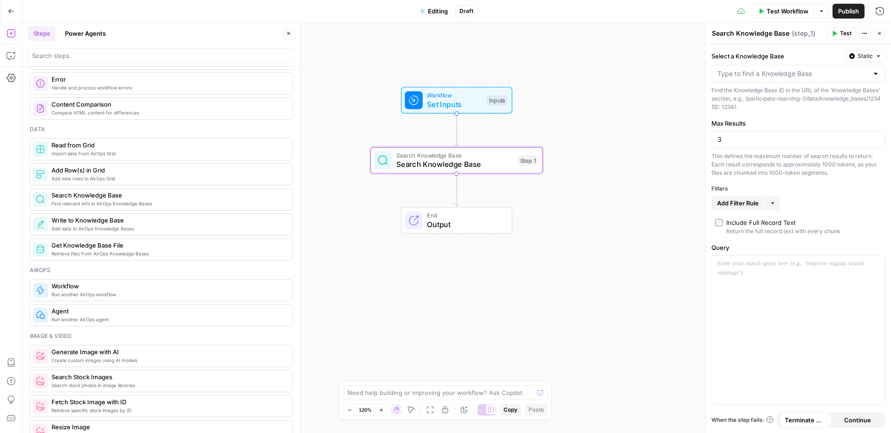
click at [834, 54] on label "Select a Knowledge Base" at bounding box center [776, 55] width 130 height 9
click at [834, 69] on input "Select a Knowledge Base" at bounding box center [792, 73] width 151 height 9
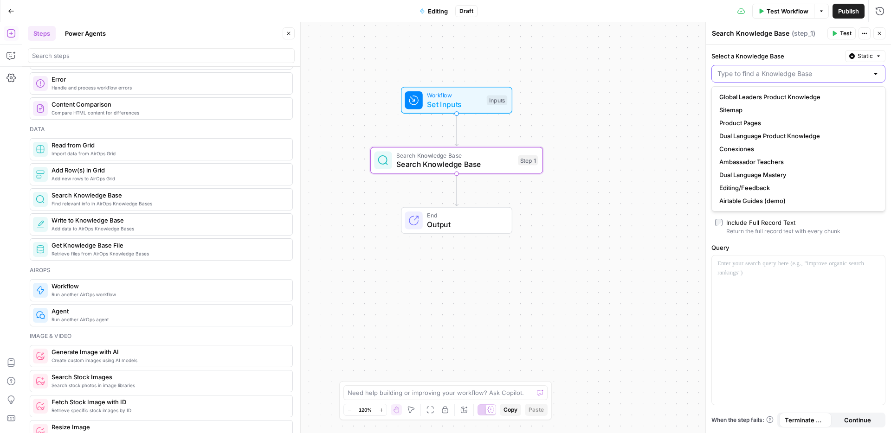
click at [839, 76] on input "Select a Knowledge Base" at bounding box center [792, 73] width 151 height 9
click at [872, 72] on div at bounding box center [875, 73] width 7 height 9
click at [876, 74] on div at bounding box center [875, 73] width 7 height 9
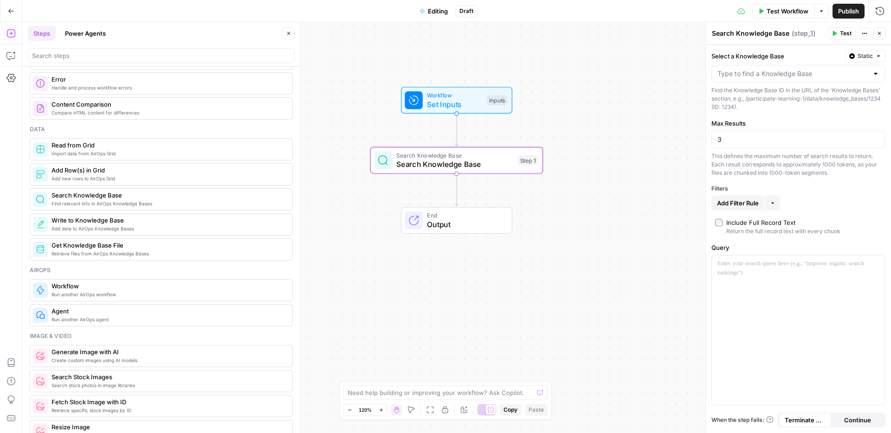
click at [795, 49] on div "Select a Knowledge Base Static Find the Knowledge Base ID in the URL of the 'Kn…" at bounding box center [798, 239] width 185 height 389
